Goal: Task Accomplishment & Management: Manage account settings

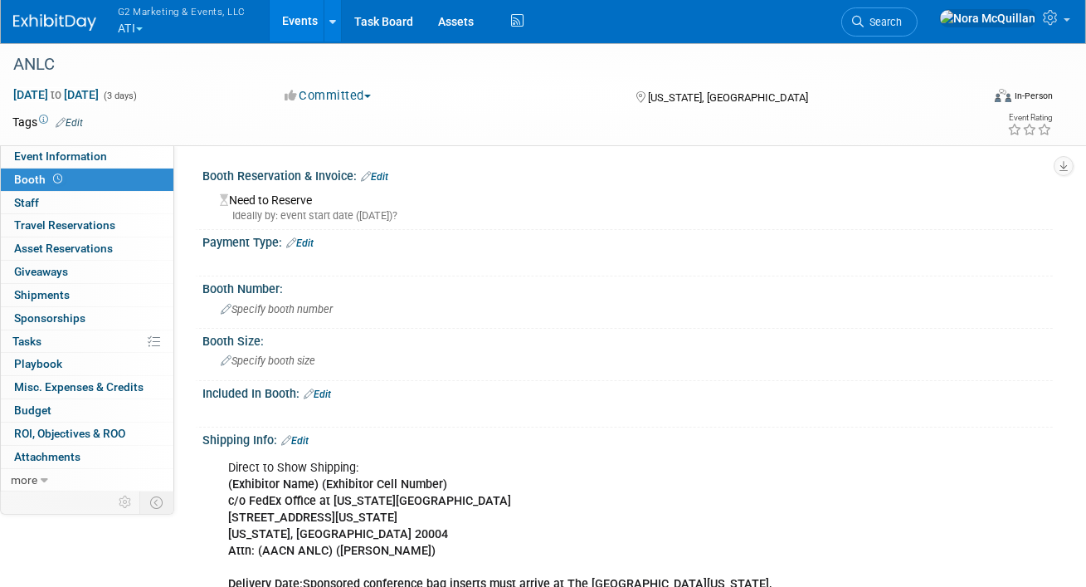
click at [137, 24] on button "G2 Marketing & Events, LLC ATI" at bounding box center [191, 21] width 150 height 43
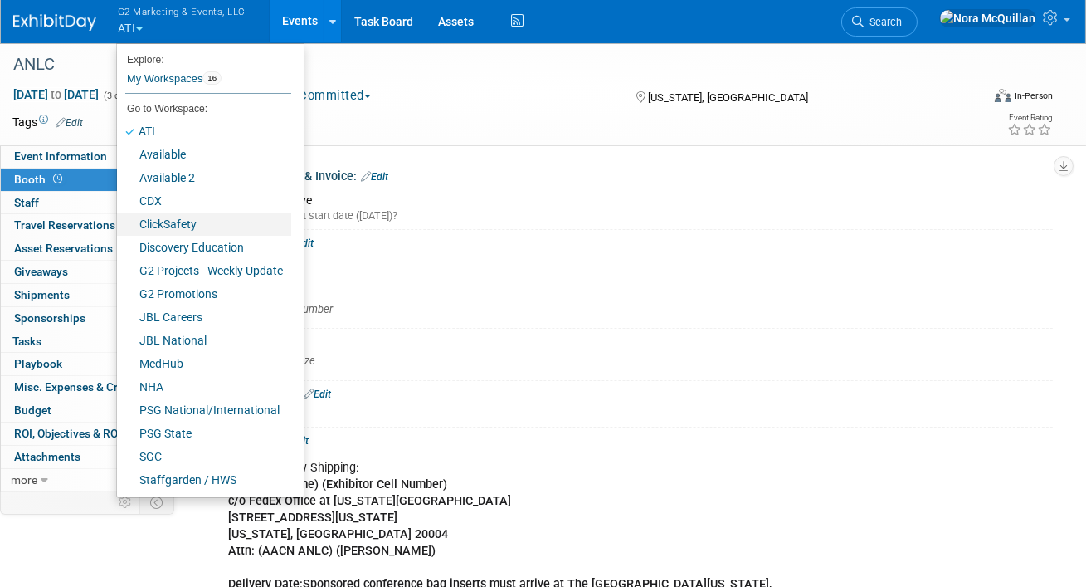
click at [171, 221] on link "ClickSafety" at bounding box center [204, 223] width 174 height 23
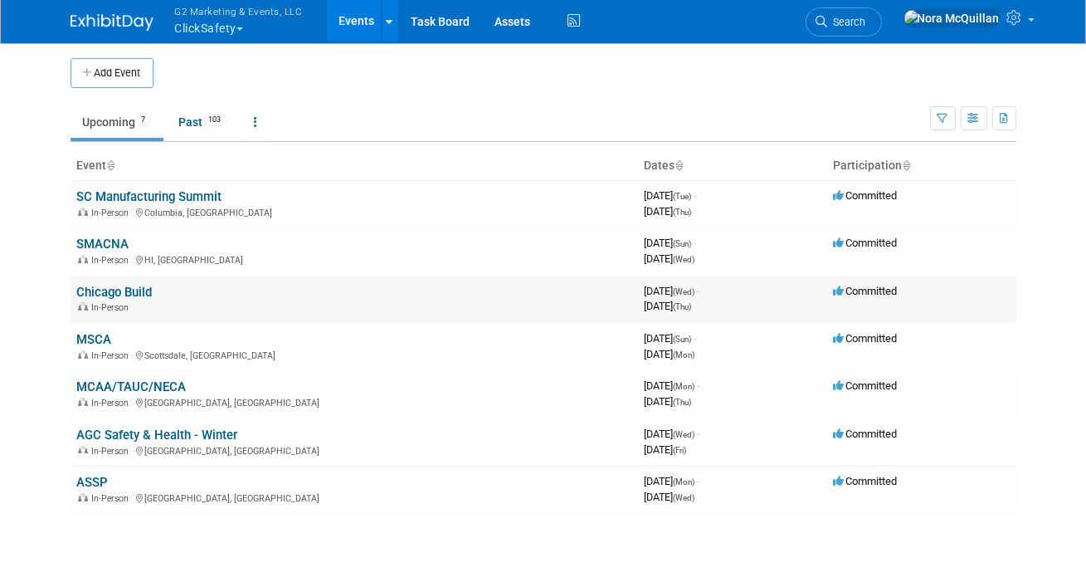
click at [106, 291] on link "Chicago Build" at bounding box center [115, 292] width 76 height 15
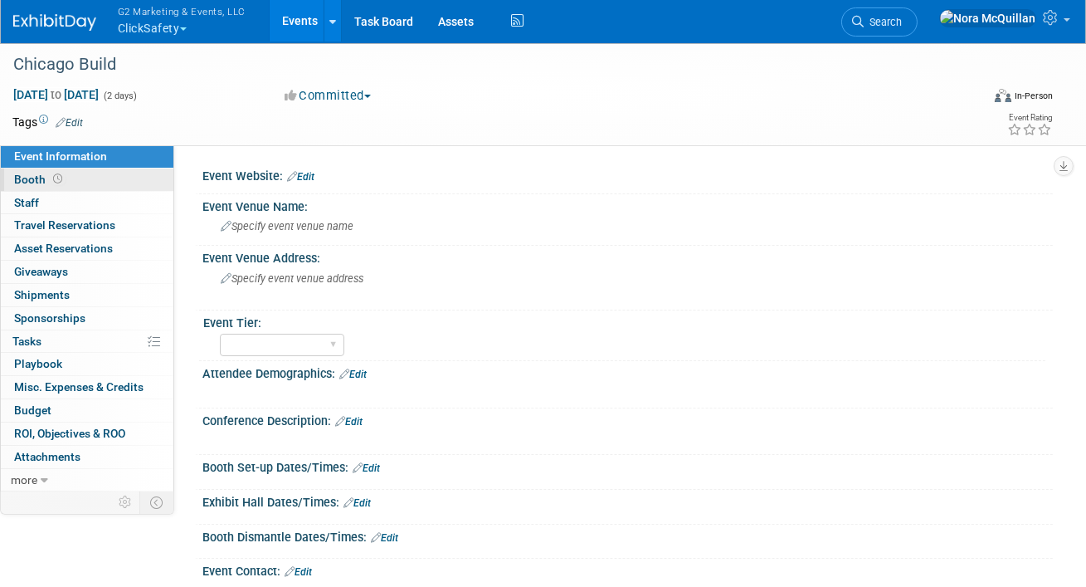
click at [29, 177] on span "Booth" at bounding box center [39, 179] width 51 height 13
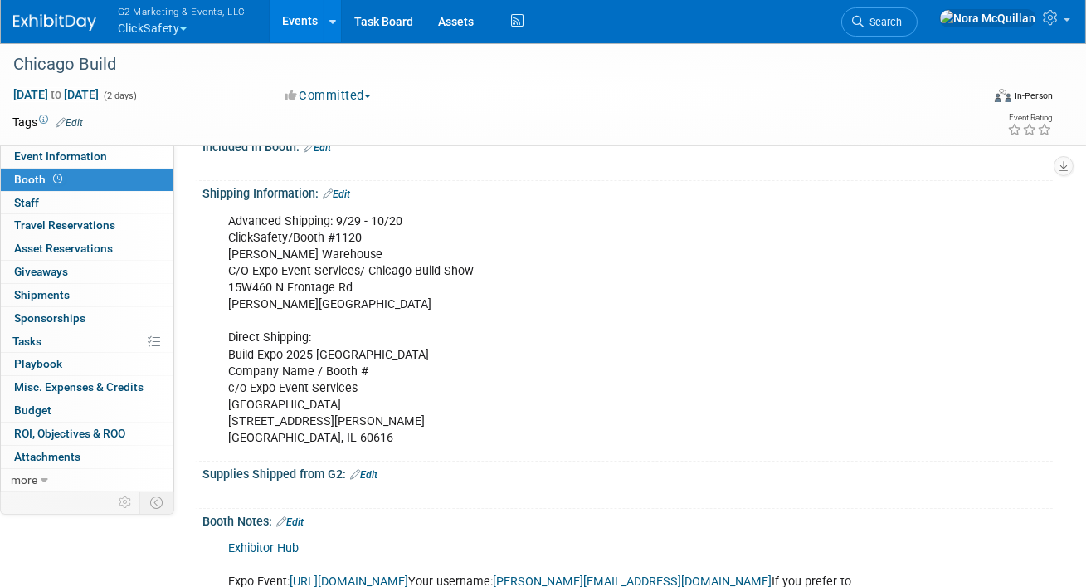
scroll to position [246, 0]
click at [286, 239] on div "Advanced Shipping: 9/29 - 10/20 ClickSafety/Booth #1120 SAIA Warehouse C/O Expo…" at bounding box center [552, 331] width 670 height 250
copy div "ClickSafety/Booth #1120"
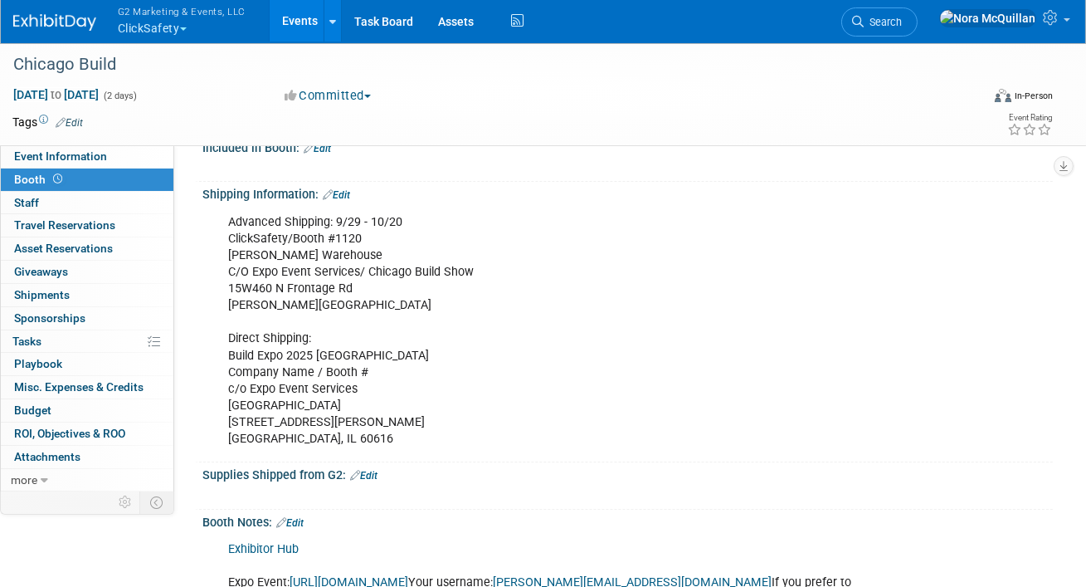
click at [267, 253] on div "Advanced Shipping: 9/29 - 10/20 ClickSafety/Booth #1120 SAIA Warehouse C/O Expo…" at bounding box center [552, 331] width 670 height 250
copy div "SAIA Warehouse"
click at [310, 289] on div "Advanced Shipping: 9/29 - 10/20 ClickSafety/Booth #1120 SAIA Warehouse C/O Expo…" at bounding box center [552, 331] width 670 height 250
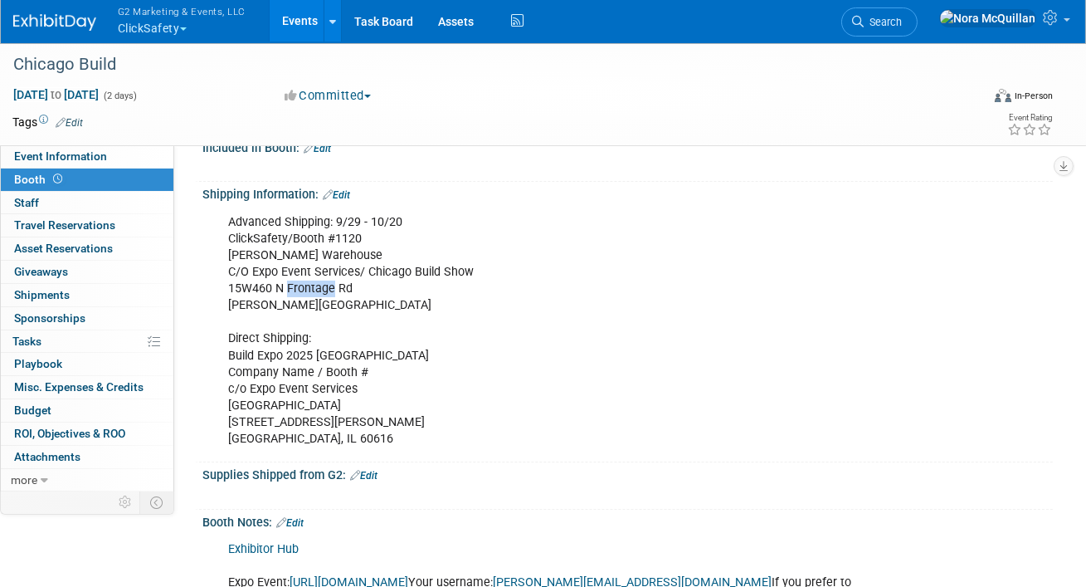
click at [310, 289] on div "Advanced Shipping: 9/29 - 10/20 ClickSafety/Booth #1120 SAIA Warehouse C/O Expo…" at bounding box center [552, 331] width 670 height 250
copy div "15W460 N Frontage Rd"
click at [46, 295] on span "Shipments 0" at bounding box center [42, 294] width 56 height 13
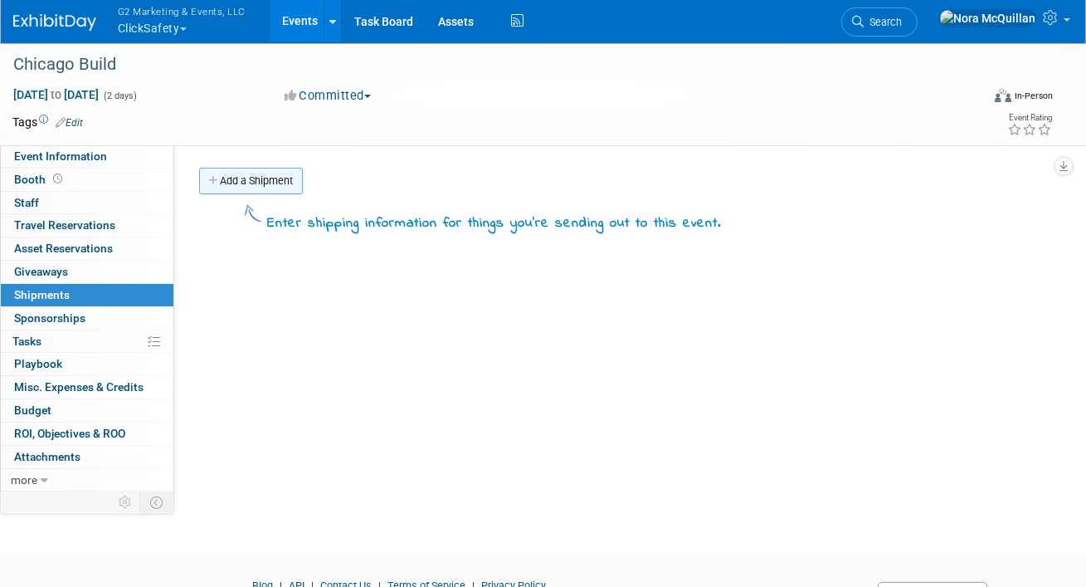
click at [255, 178] on link "Add a Shipment" at bounding box center [251, 181] width 104 height 27
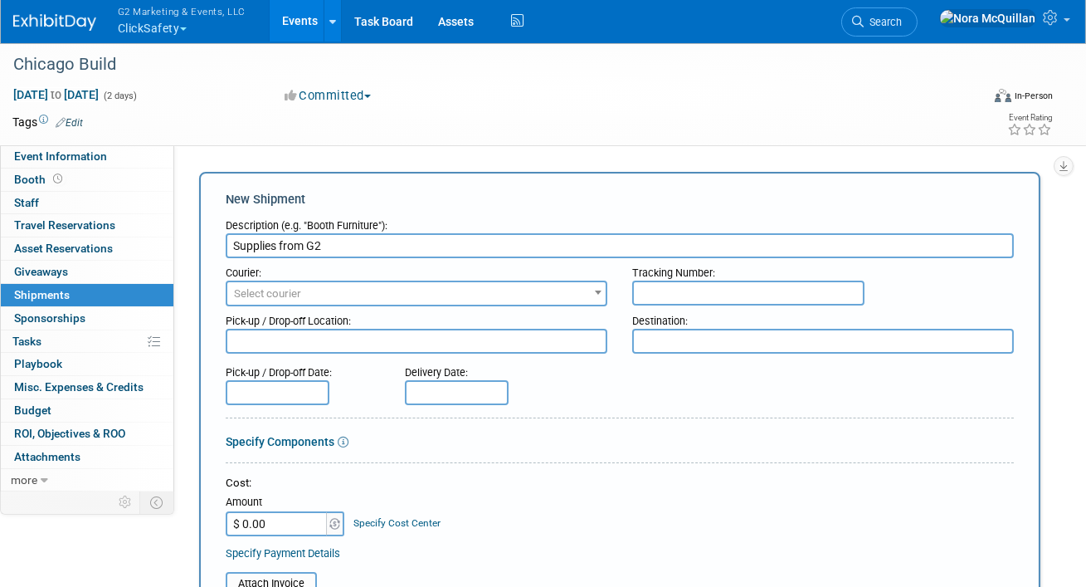
type input "Supplies from G2"
click at [317, 297] on span "Select courier" at bounding box center [416, 293] width 378 height 23
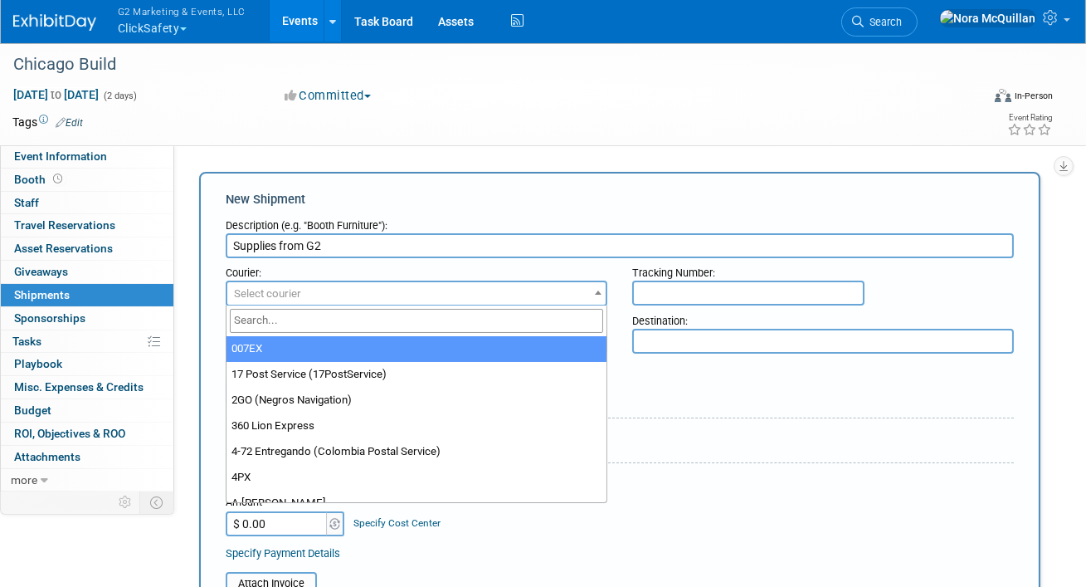
click at [319, 320] on input "search" at bounding box center [416, 321] width 373 height 24
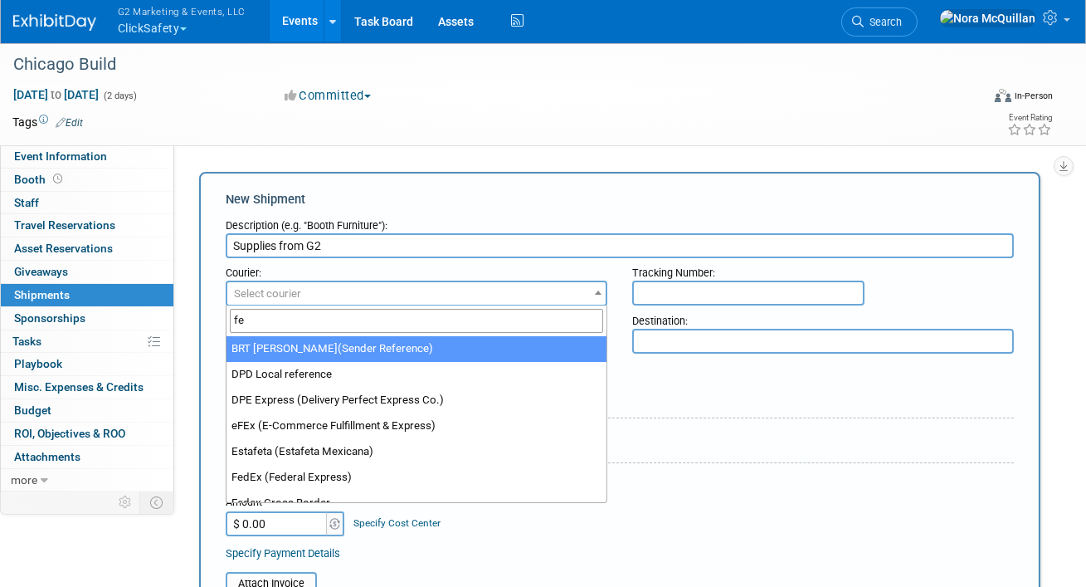
type input "fed"
select select "206"
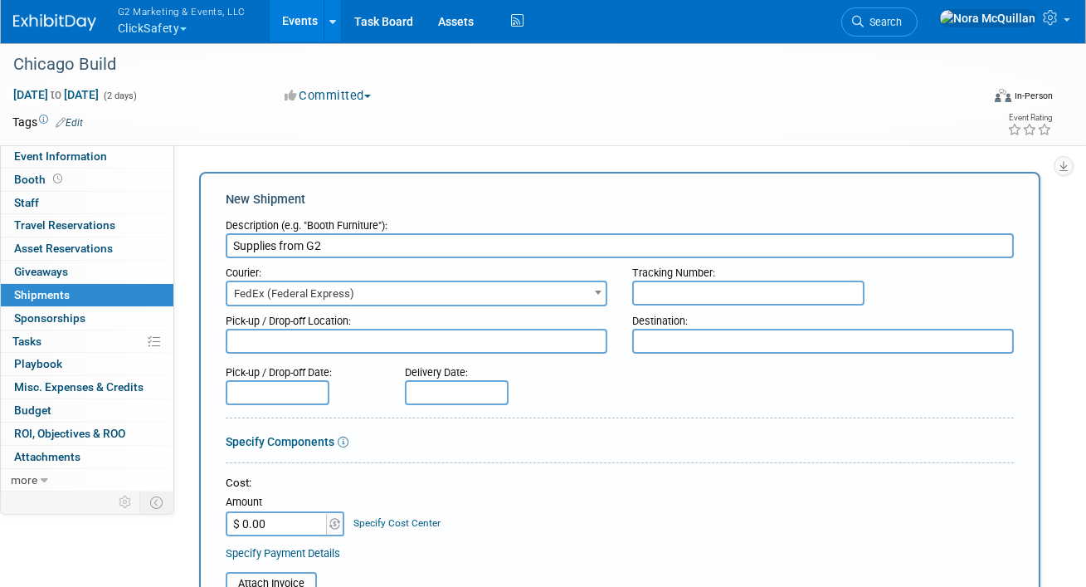
click at [749, 287] on input "text" at bounding box center [748, 293] width 232 height 25
paste input "885201183344"
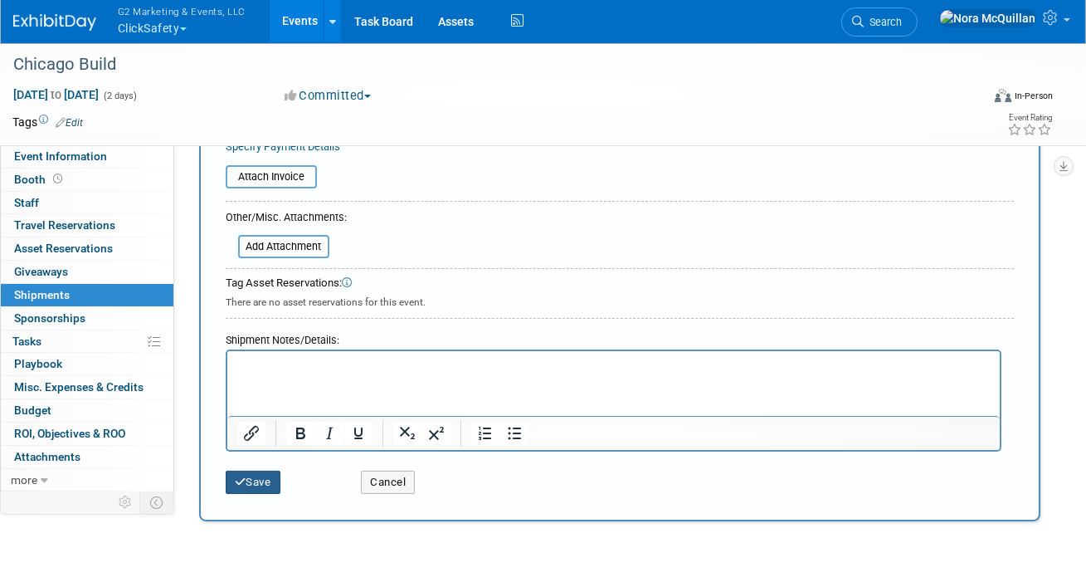
type input "885201183344"
click at [271, 472] on button "Save" at bounding box center [253, 482] width 55 height 23
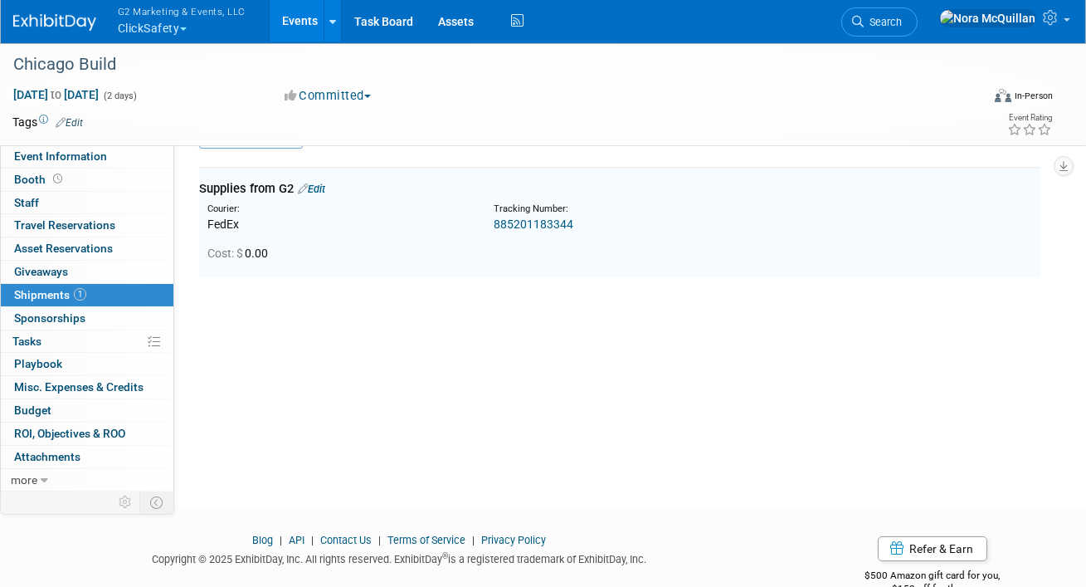
scroll to position [36, 0]
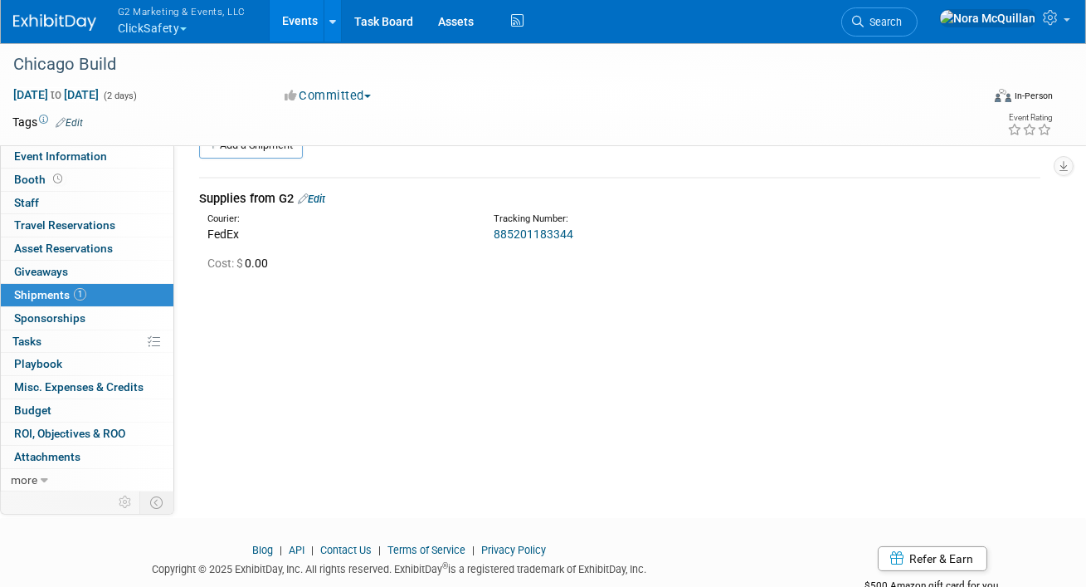
click at [292, 25] on link "Events" at bounding box center [300, 20] width 61 height 41
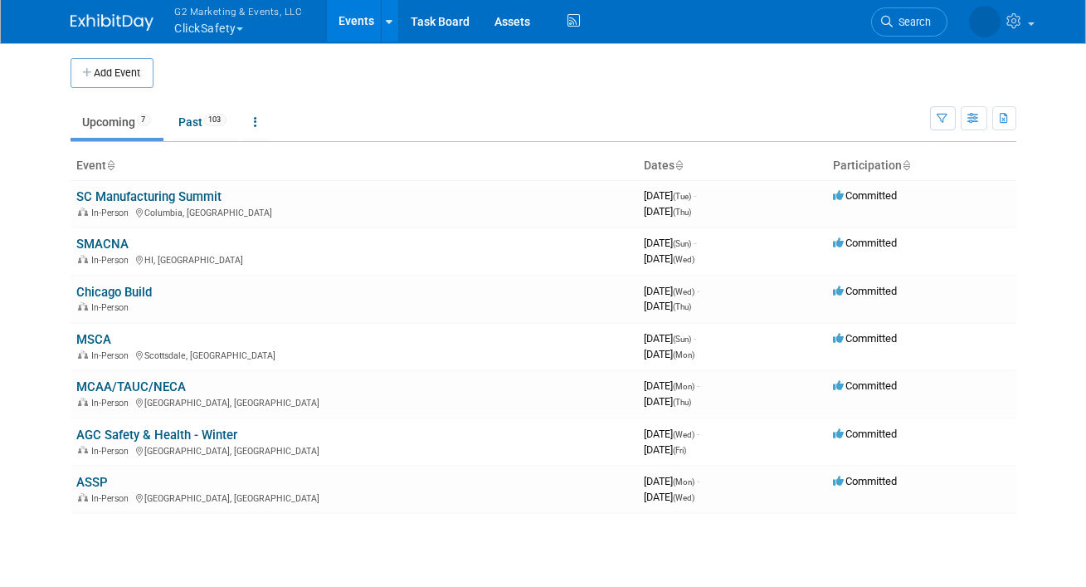
click at [202, 18] on span "G2 Marketing & Events, LLC" at bounding box center [239, 10] width 128 height 17
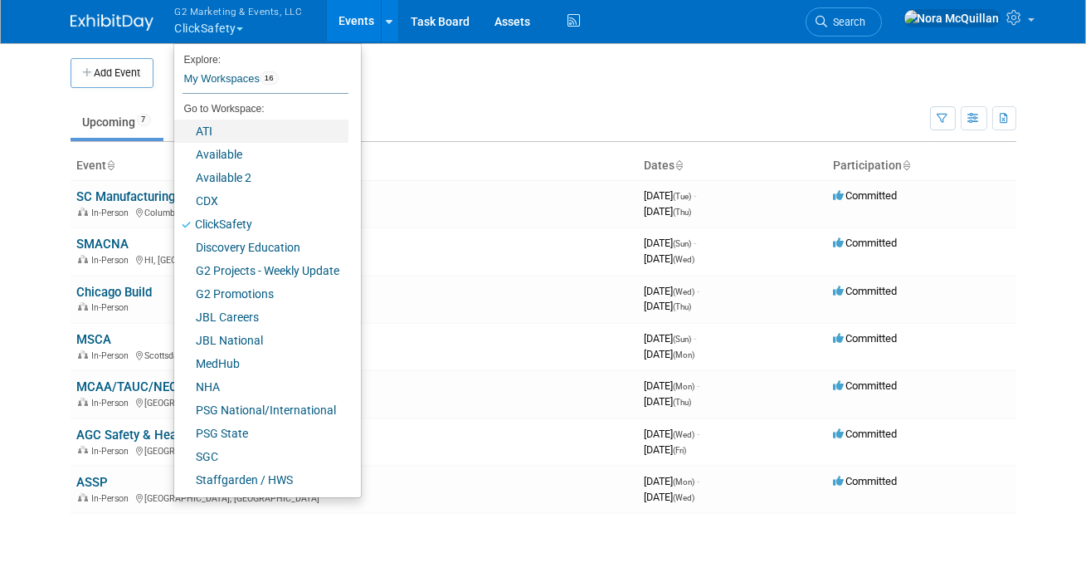
click at [207, 133] on link "ATI" at bounding box center [261, 131] width 174 height 23
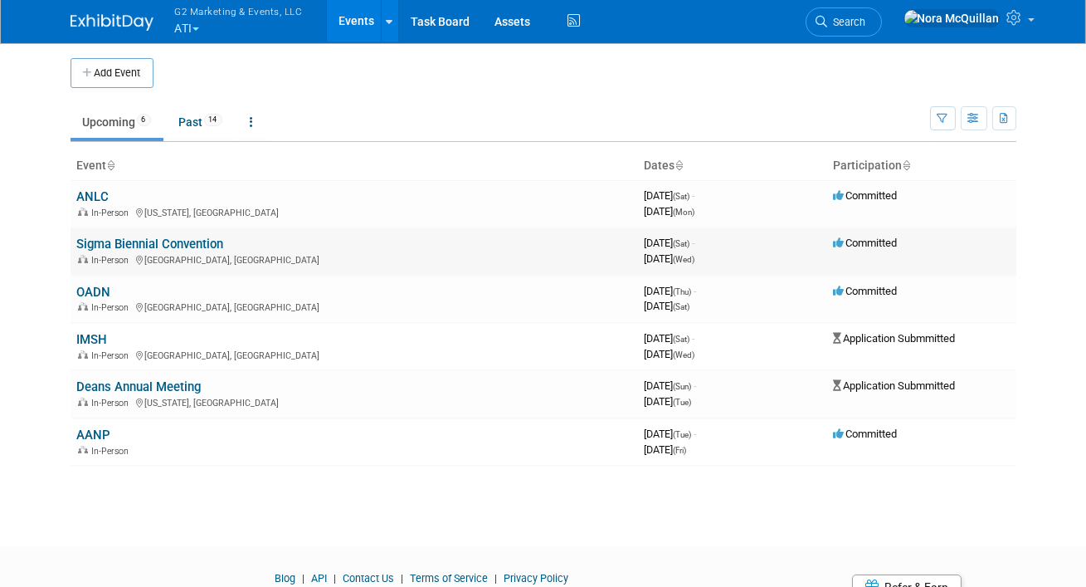
click at [100, 241] on link "Sigma Biennial Convention" at bounding box center [150, 244] width 147 height 15
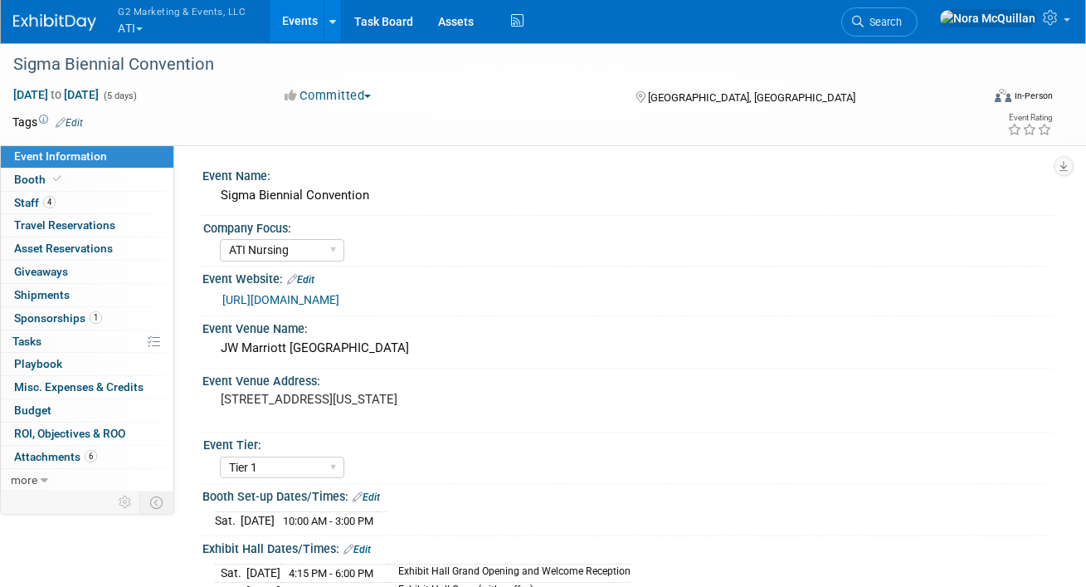
select select "ATI Nursing"
select select "Tier 1"
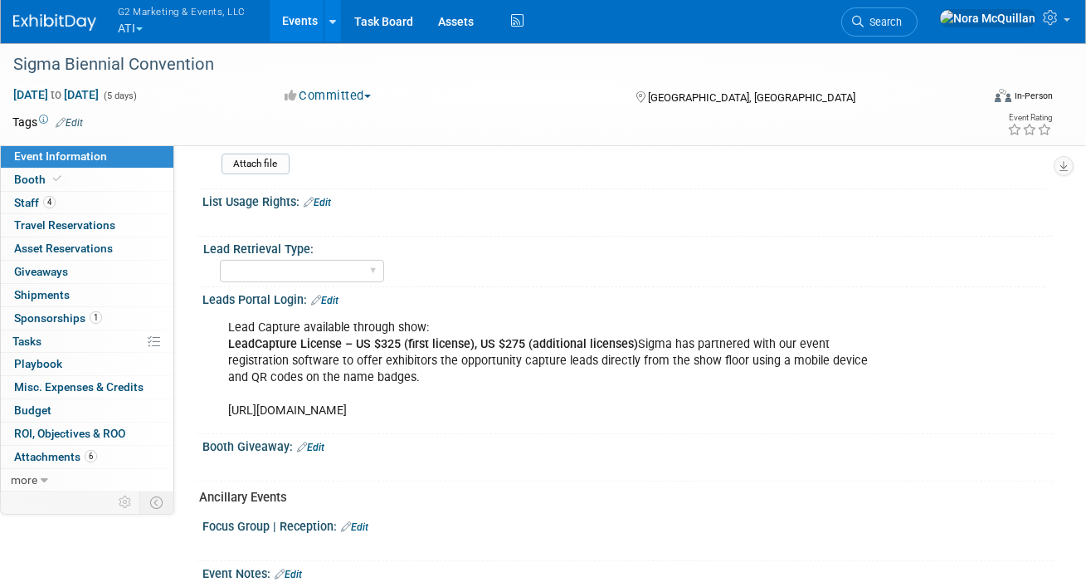
scroll to position [878, 0]
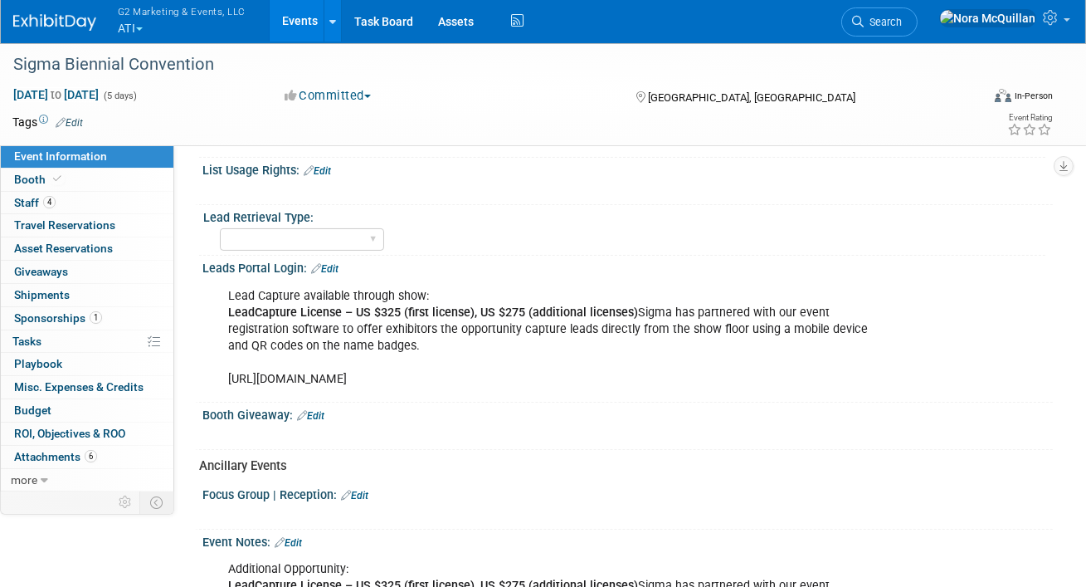
click at [317, 372] on div "Lead Capture available through show: LeadCapture License – US $325 (first licen…" at bounding box center [552, 338] width 670 height 116
copy div "https://sigmanursing.formstack.com/forms/convention25_exhibitor_information"
click at [76, 176] on link "Booth" at bounding box center [87, 179] width 173 height 22
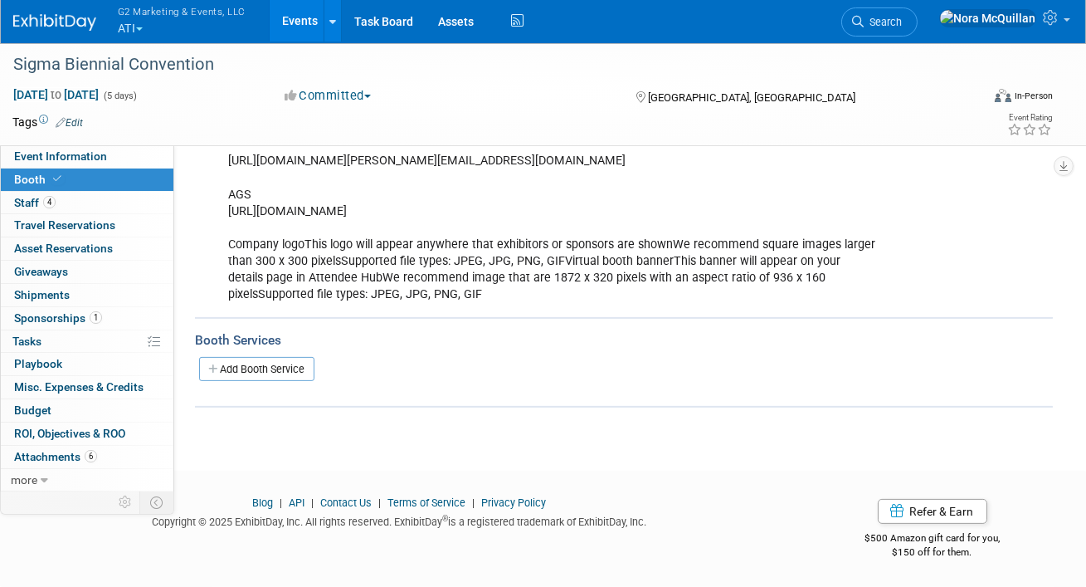
scroll to position [1086, 0]
click at [295, 24] on link "Events" at bounding box center [300, 20] width 61 height 41
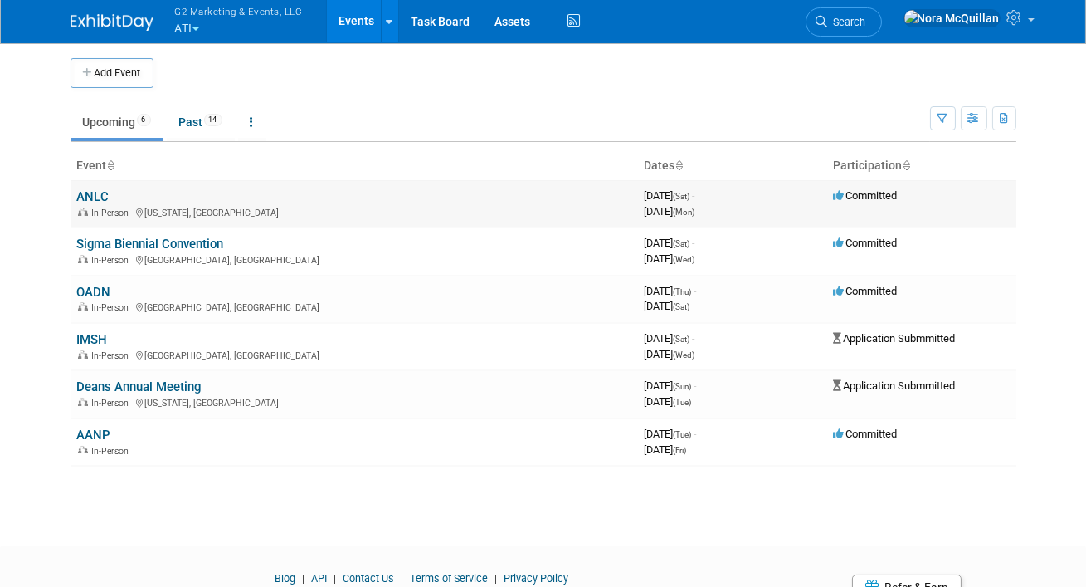
click at [96, 196] on link "ANLC" at bounding box center [93, 196] width 32 height 15
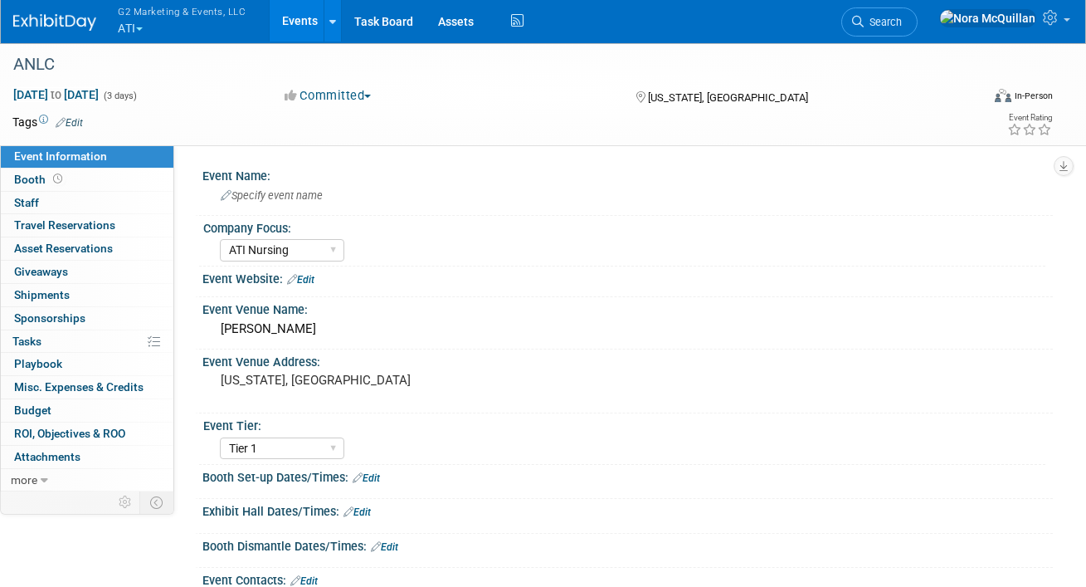
select select "ATI Nursing"
select select "Tier 1"
click at [99, 179] on link "Booth" at bounding box center [87, 179] width 173 height 22
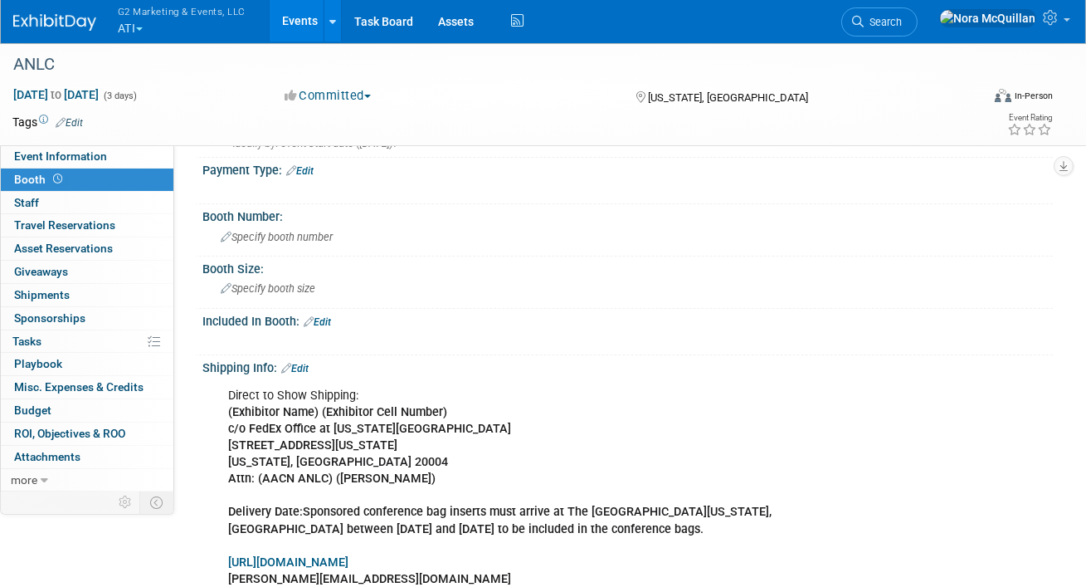
scroll to position [71, 0]
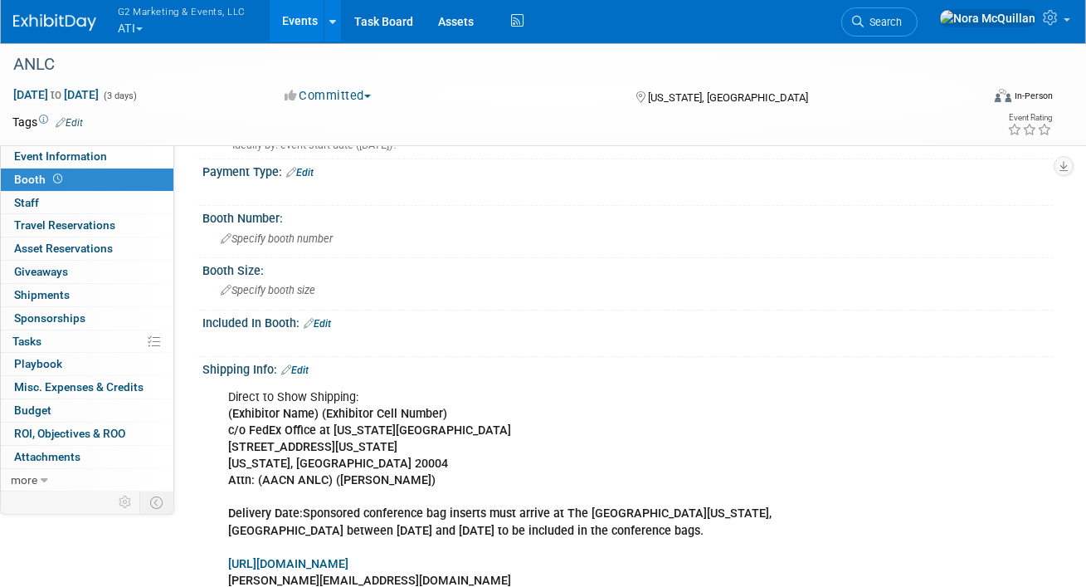
click at [127, 29] on button "G2 Marketing & Events, LLC ATI" at bounding box center [191, 21] width 150 height 43
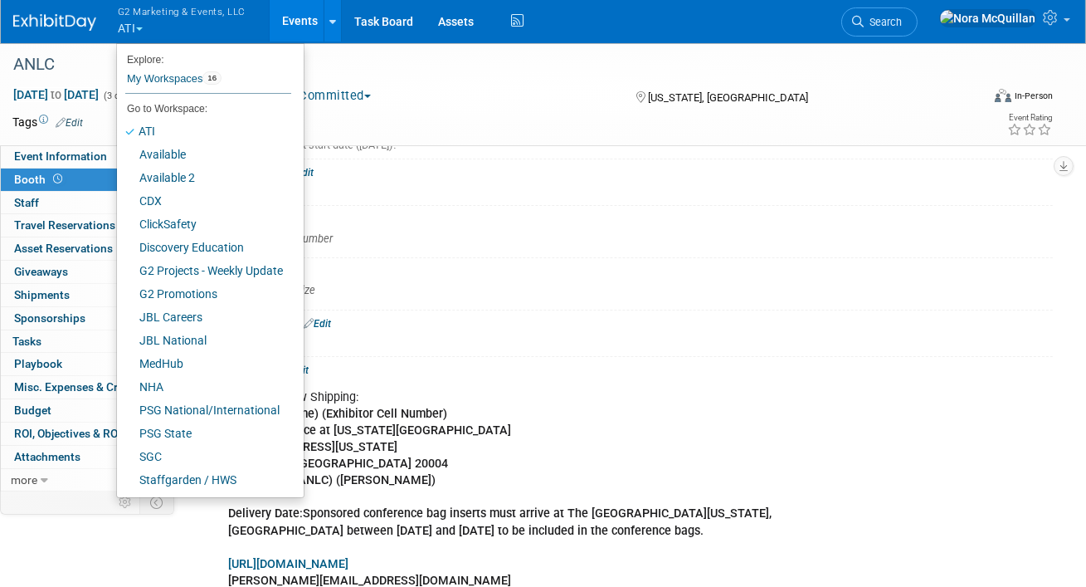
click at [128, 26] on button "G2 Marketing & Events, LLC ATI" at bounding box center [191, 21] width 150 height 43
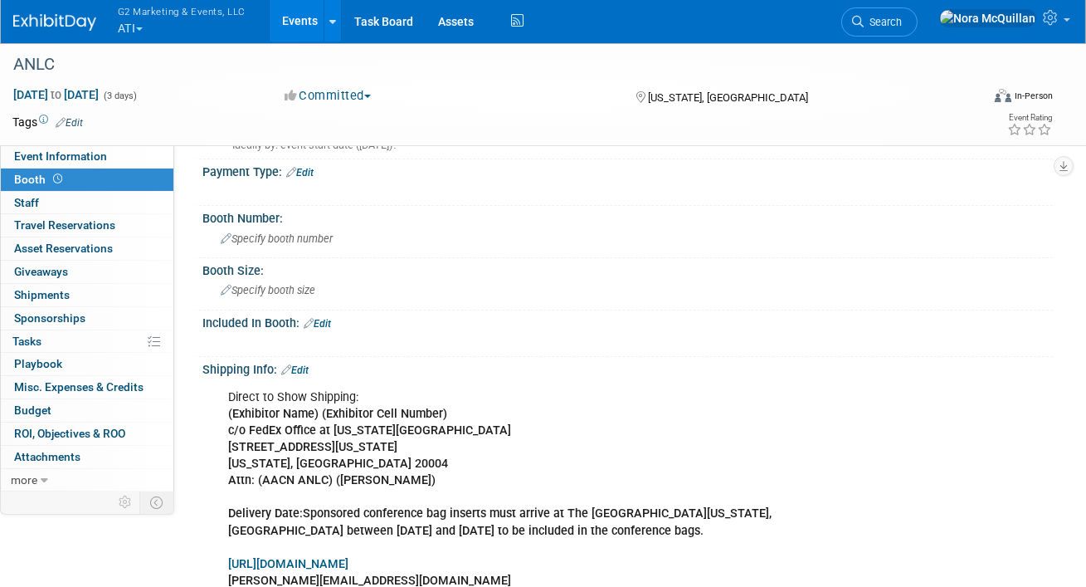
click at [128, 26] on button "G2 Marketing & Events, LLC ATI" at bounding box center [191, 21] width 150 height 43
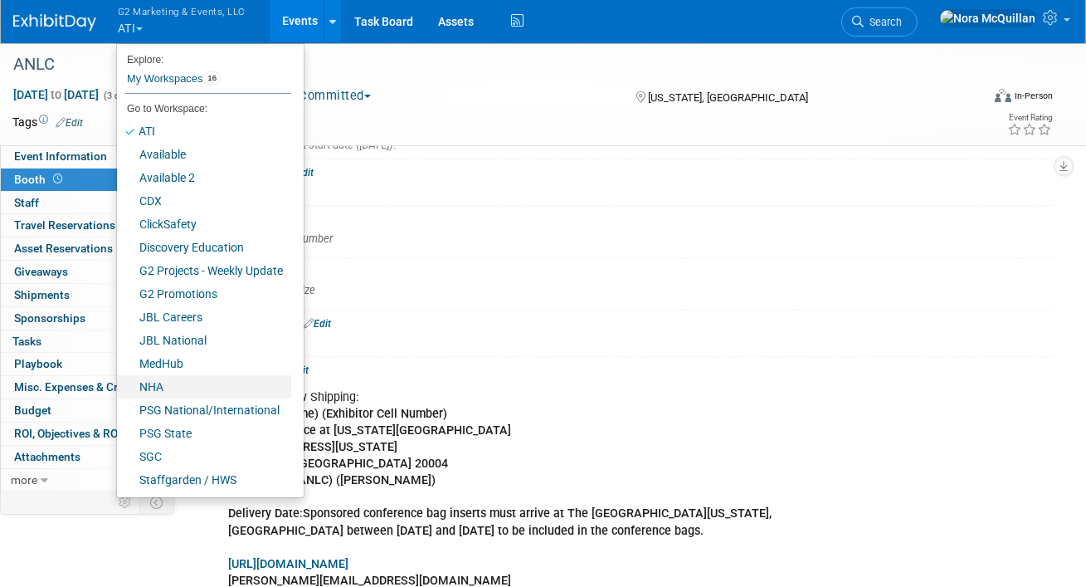
click at [151, 379] on link "NHA" at bounding box center [204, 386] width 174 height 23
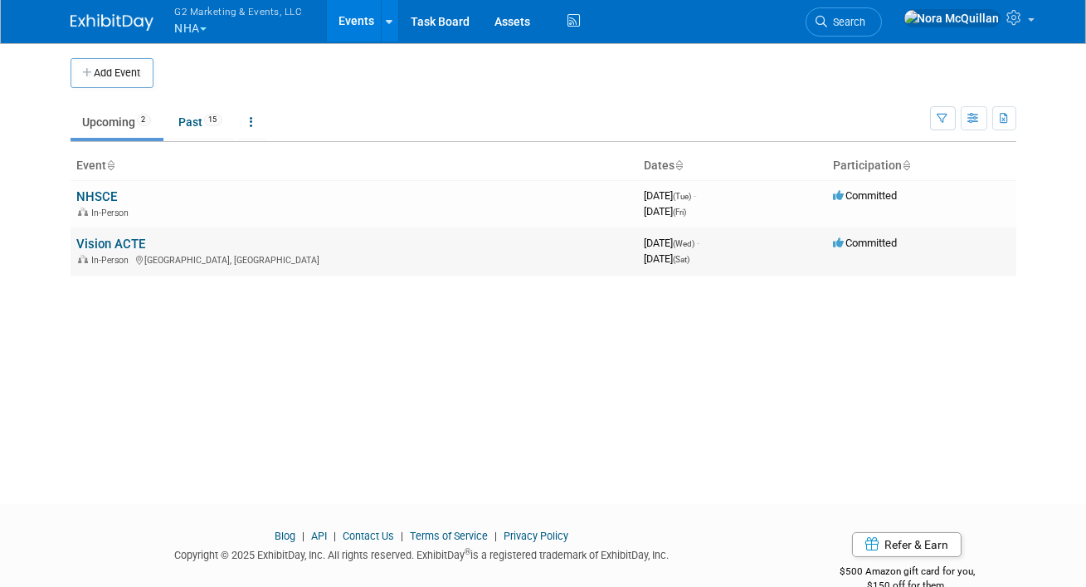
click at [92, 245] on link "Vision ACTE" at bounding box center [111, 244] width 69 height 15
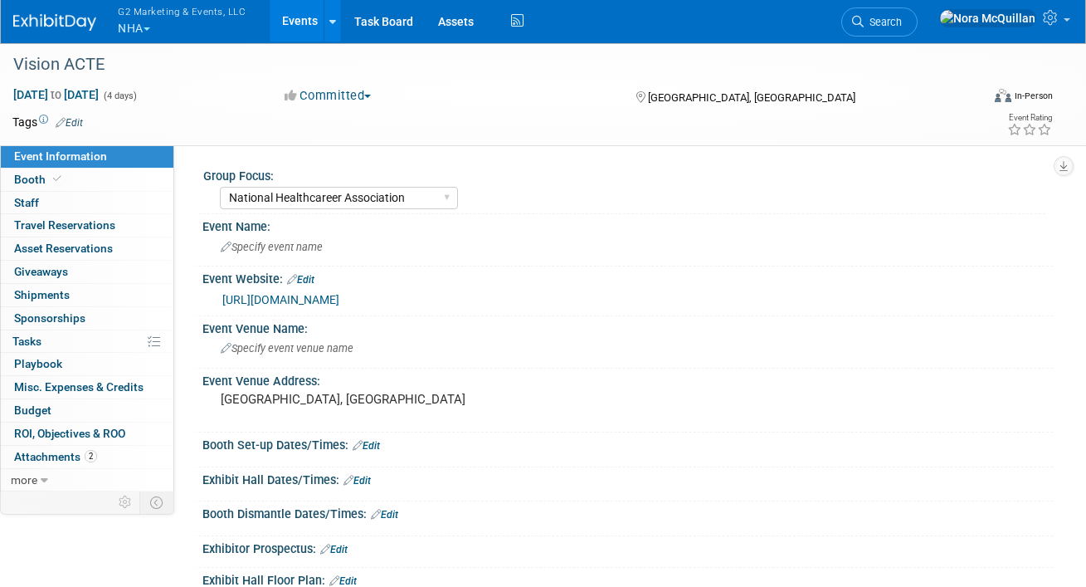
select select "National Healthcareer Association"
